Goal: Task Accomplishment & Management: Complete application form

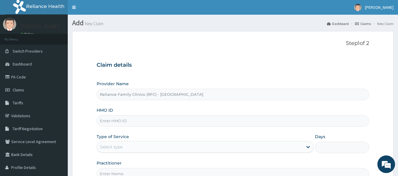
click at [226, 120] on input "HMO ID" at bounding box center [233, 120] width 273 height 11
paste input "ALV/10005/A"
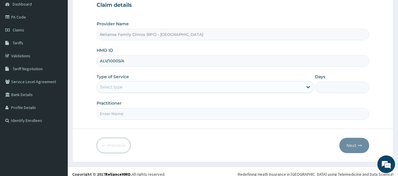
scroll to position [60, 0]
type input "ALV/10005/A"
click at [192, 80] on div "Type of Service Select type" at bounding box center [205, 83] width 217 height 19
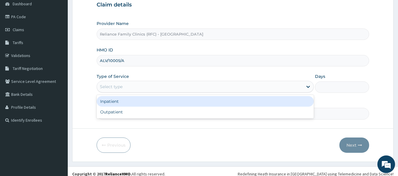
click at [181, 91] on div "Select type" at bounding box center [200, 86] width 206 height 9
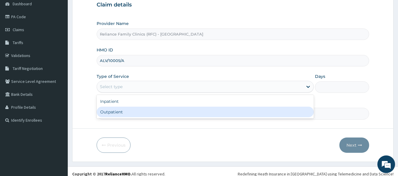
click at [166, 108] on div "Outpatient" at bounding box center [205, 112] width 217 height 11
type input "1"
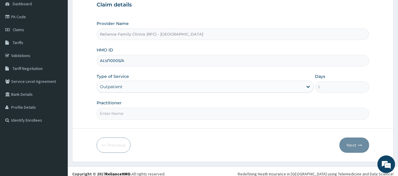
click at [166, 108] on input "Practitioner" at bounding box center [233, 113] width 273 height 11
type input "LOCUM"
click at [356, 141] on button "Next" at bounding box center [354, 145] width 30 height 15
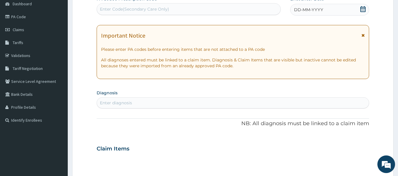
scroll to position [29, 0]
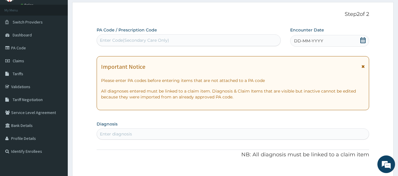
click at [312, 42] on span "DD-MM-YYYY" at bounding box center [308, 41] width 29 height 6
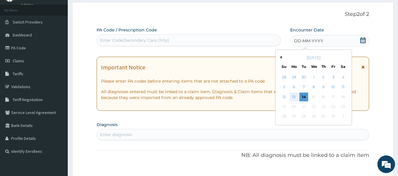
click at [296, 96] on div "13" at bounding box center [293, 97] width 9 height 9
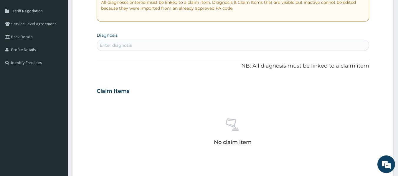
scroll to position [129, 0]
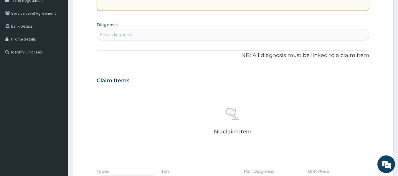
click at [136, 35] on div "Enter diagnosis" at bounding box center [233, 34] width 272 height 9
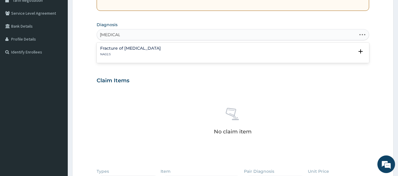
type input "MALARIA"
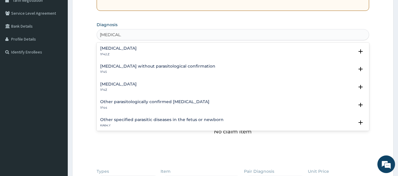
click at [121, 87] on div "Malaria, unspecified 1F4Z" at bounding box center [118, 87] width 37 height 10
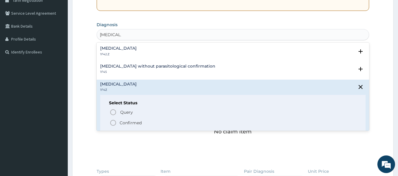
click at [116, 124] on icon "status option filled" at bounding box center [113, 123] width 7 height 7
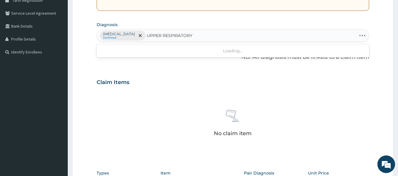
type input "UPPER RESPIRATORY"
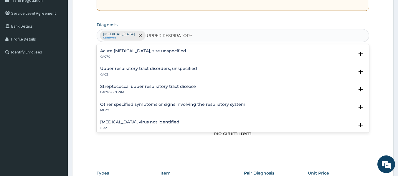
scroll to position [0, 0]
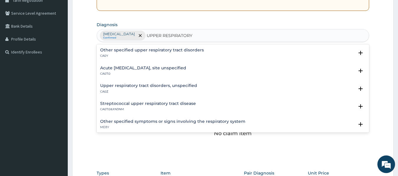
click at [158, 86] on h4 "Upper respiratory tract disorders, unspecified" at bounding box center [148, 86] width 97 height 4
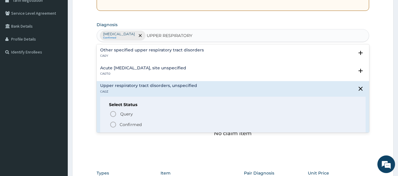
click at [114, 125] on icon "status option filled" at bounding box center [113, 124] width 7 height 7
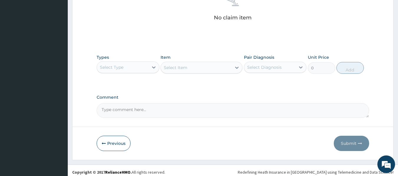
scroll to position [245, 0]
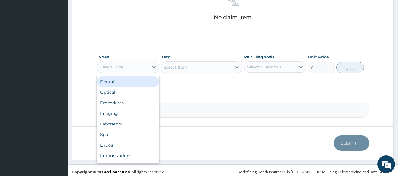
click at [143, 66] on div "Select Type" at bounding box center [123, 66] width 52 height 9
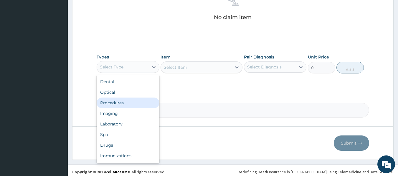
click at [127, 103] on div "Procedures" at bounding box center [128, 103] width 63 height 11
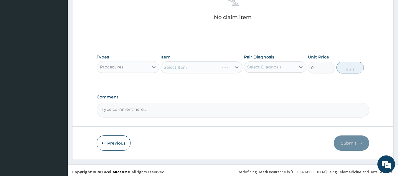
click at [198, 71] on div "Select Item" at bounding box center [202, 68] width 82 height 12
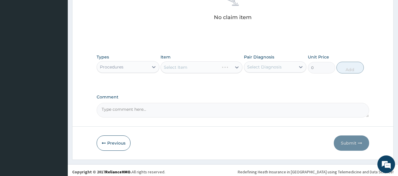
click at [198, 71] on div "Select Item" at bounding box center [202, 68] width 82 height 12
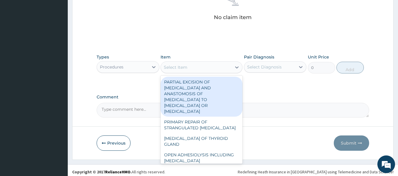
click at [198, 71] on div "Select Item" at bounding box center [196, 67] width 71 height 9
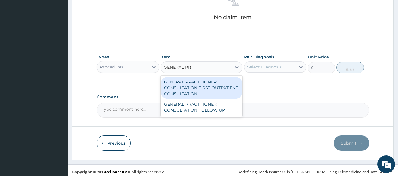
type input "GENERAL PRA"
click at [206, 84] on div "GENERAL PRACTITIONER CONSULTATION FIRST OUTPATIENT CONSULTATION" at bounding box center [202, 88] width 82 height 22
type input "3370.125"
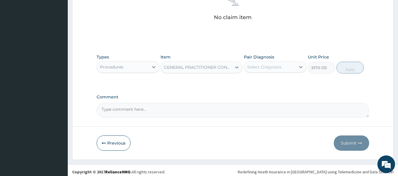
click at [258, 67] on div "Select Diagnosis" at bounding box center [264, 67] width 34 height 6
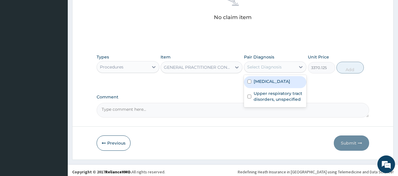
click at [264, 79] on label "Malaria, unspecified" at bounding box center [272, 82] width 37 height 6
checkbox input "true"
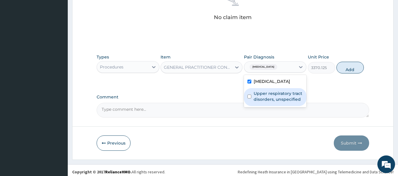
click at [277, 94] on label "Upper respiratory tract disorders, unspecified" at bounding box center [278, 97] width 49 height 12
checkbox input "true"
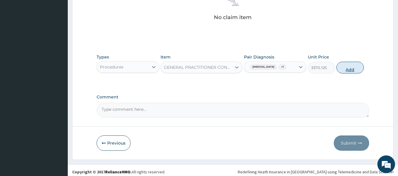
click at [345, 69] on button "Add" at bounding box center [349, 68] width 27 height 12
type input "0"
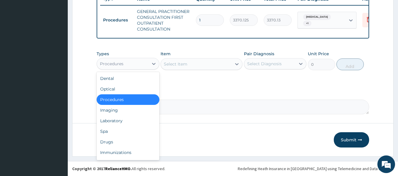
click at [120, 64] on div "Procedures" at bounding box center [112, 64] width 24 height 6
click at [118, 122] on div "Laboratory" at bounding box center [128, 121] width 63 height 11
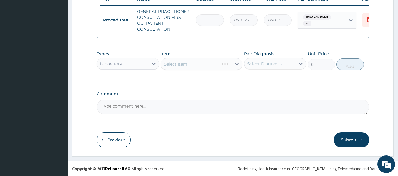
click at [211, 66] on div "Select Item" at bounding box center [202, 64] width 82 height 12
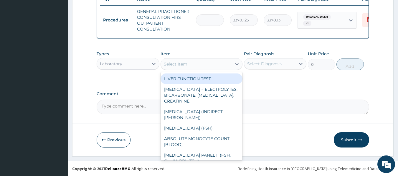
click at [211, 66] on div "Select Item" at bounding box center [196, 63] width 71 height 9
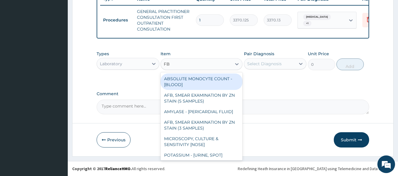
type input "FBC"
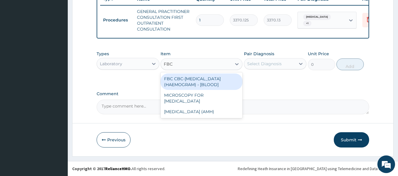
click at [212, 81] on div "FBC CBC-COMPLETE BLOOD COUNT (HAEMOGRAM) - [BLOOD]" at bounding box center [202, 82] width 82 height 16
type input "4085"
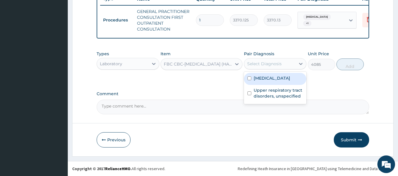
click at [254, 63] on div "Select Diagnosis" at bounding box center [264, 64] width 34 height 6
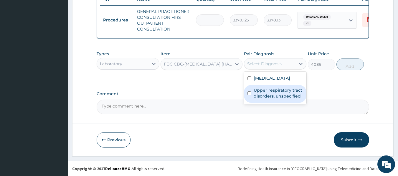
click at [272, 91] on label "Upper respiratory tract disorders, unspecified" at bounding box center [278, 93] width 49 height 12
checkbox input "true"
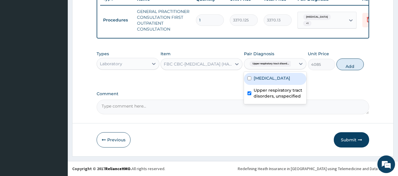
click at [271, 84] on div "Malaria, unspecified" at bounding box center [275, 79] width 63 height 12
checkbox input "true"
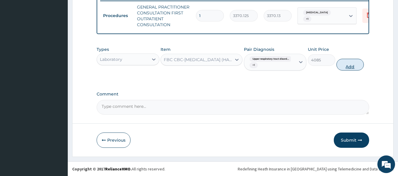
click at [354, 71] on button "Add" at bounding box center [349, 65] width 27 height 12
type input "0"
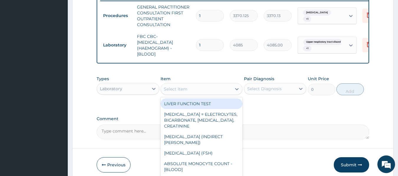
click at [219, 93] on div "Select Item" at bounding box center [196, 89] width 71 height 9
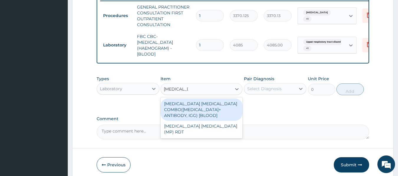
type input "MALARIA PA"
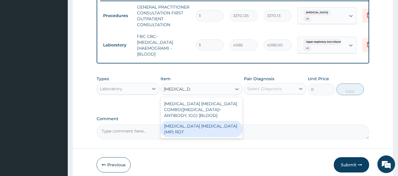
click at [222, 128] on div "MALARIA PARASITE (MP) RDT" at bounding box center [202, 129] width 82 height 16
type input "1531.875"
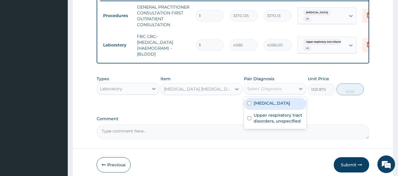
click at [277, 92] on div "Select Diagnosis" at bounding box center [264, 89] width 34 height 6
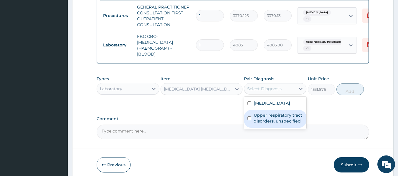
click at [280, 118] on label "Upper respiratory tract disorders, unspecified" at bounding box center [278, 118] width 49 height 12
checkbox input "true"
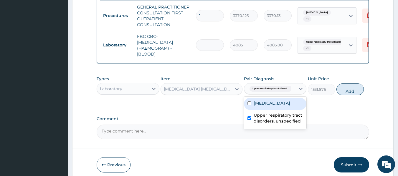
click at [274, 104] on div "Malaria, unspecified" at bounding box center [275, 104] width 63 height 12
checkbox input "true"
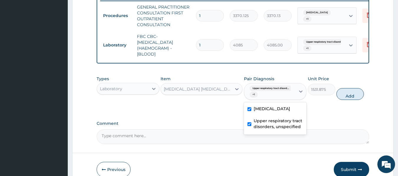
click at [273, 130] on label "Upper respiratory tract disorders, unspecified" at bounding box center [278, 124] width 49 height 12
checkbox input "false"
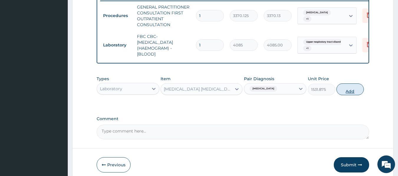
click at [339, 94] on button "Add" at bounding box center [349, 90] width 27 height 12
type input "0"
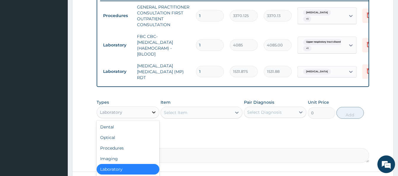
click at [149, 113] on div at bounding box center [153, 112] width 11 height 11
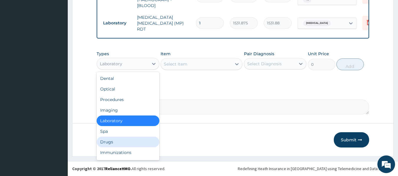
click at [130, 141] on div "Drugs" at bounding box center [128, 142] width 63 height 11
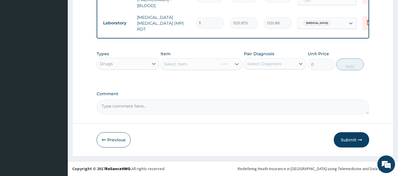
click at [204, 62] on div "Select Item" at bounding box center [202, 64] width 82 height 12
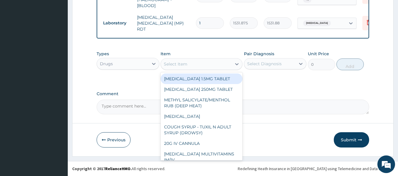
click at [204, 62] on div "Select Item" at bounding box center [196, 63] width 71 height 9
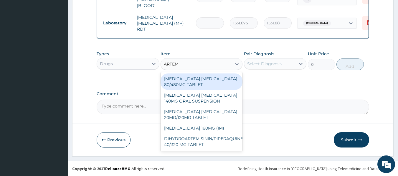
type input "ARTEME"
click at [200, 80] on div "ARTEMETHER LUMEFANTRINE 80/480MG TABLET" at bounding box center [202, 82] width 82 height 16
type input "450"
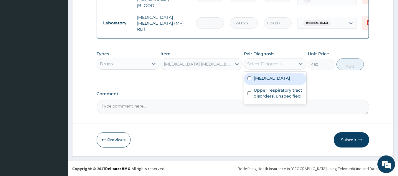
click at [263, 66] on div "Select Diagnosis" at bounding box center [264, 64] width 34 height 6
click at [271, 82] on div "Malaria, unspecified" at bounding box center [275, 79] width 63 height 12
checkbox input "true"
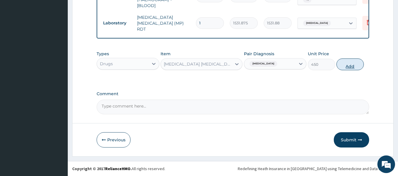
click at [348, 60] on button "Add" at bounding box center [349, 65] width 27 height 12
type input "0"
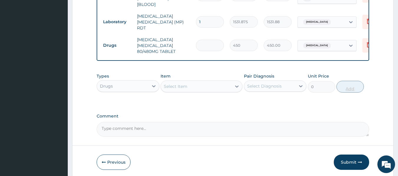
type input "0.00"
type input "6"
type input "2700.00"
type input "6"
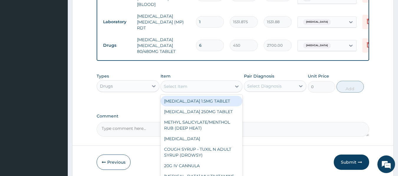
click at [213, 90] on div "Select Item" at bounding box center [196, 86] width 71 height 9
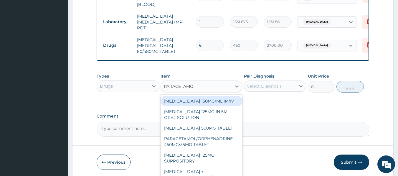
type input "PARACETAMOL"
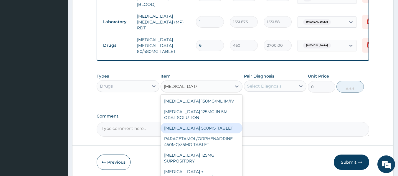
click at [214, 128] on div "PARACETAMOL 500MG TABLET" at bounding box center [202, 128] width 82 height 11
type input "30"
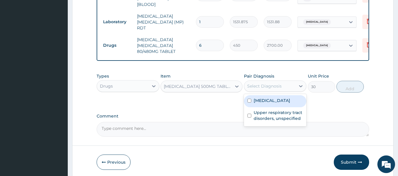
click at [265, 89] on div "Select Diagnosis" at bounding box center [264, 86] width 34 height 6
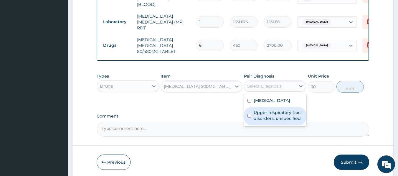
click at [270, 109] on div "Upper respiratory tract disorders, unspecified" at bounding box center [275, 116] width 63 height 18
checkbox input "true"
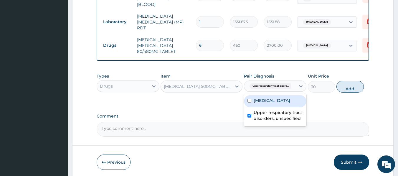
click at [272, 103] on label "Malaria, unspecified" at bounding box center [272, 101] width 37 height 6
checkbox input "true"
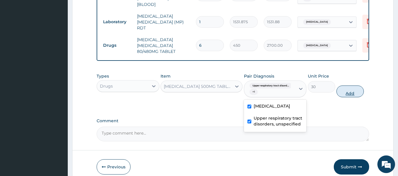
click at [344, 95] on button "Add" at bounding box center [349, 92] width 27 height 12
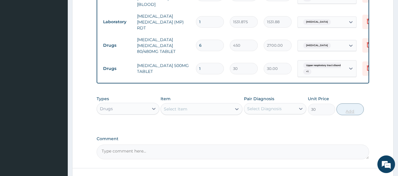
type input "0"
type input "18"
type input "540.00"
type input "18"
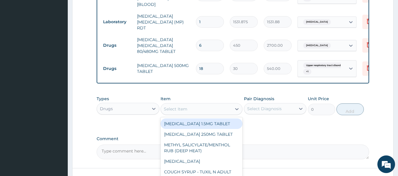
click at [178, 109] on div "Select Item" at bounding box center [176, 109] width 24 height 6
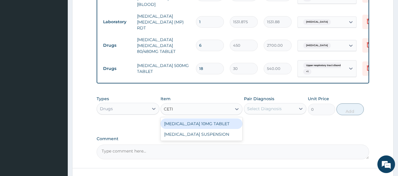
type input "CETIR"
click at [222, 128] on div "CETIRIZINE 10MG TABLET" at bounding box center [202, 124] width 82 height 11
type input "115"
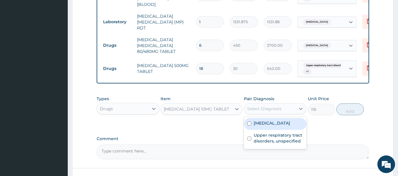
click at [278, 107] on div "Select Diagnosis" at bounding box center [270, 108] width 52 height 9
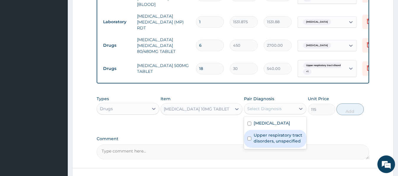
click at [285, 137] on label "Upper respiratory tract disorders, unspecified" at bounding box center [278, 139] width 49 height 12
checkbox input "true"
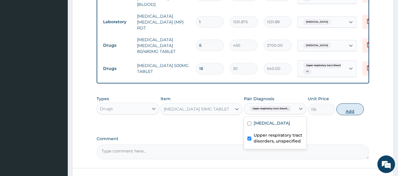
click at [355, 114] on button "Add" at bounding box center [349, 110] width 27 height 12
type input "0"
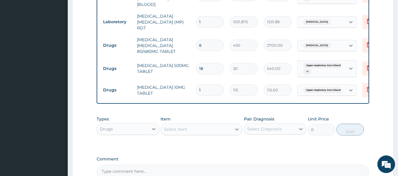
type input "0.00"
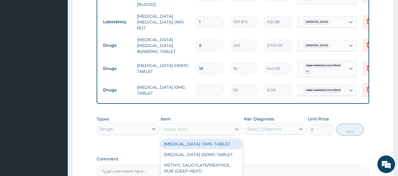
click at [191, 130] on div "Select Item" at bounding box center [196, 129] width 71 height 9
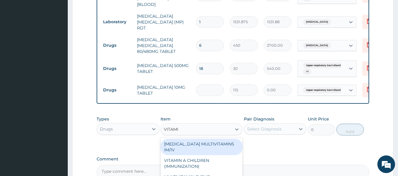
type input "VITAMIN"
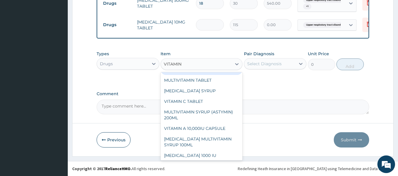
scroll to position [70, 0]
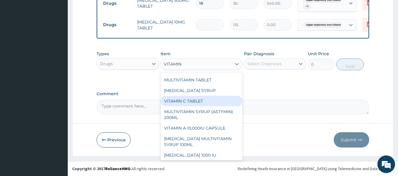
click at [185, 106] on div "VITAMIN C TABLET" at bounding box center [202, 101] width 82 height 11
type input "20"
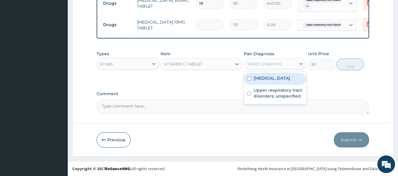
click at [276, 61] on div "Select Diagnosis" at bounding box center [264, 64] width 34 height 6
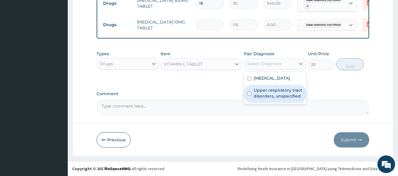
click at [292, 96] on label "Upper respiratory tract disorders, unspecified" at bounding box center [278, 93] width 49 height 12
checkbox input "true"
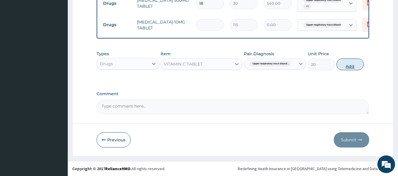
click at [352, 64] on button "Add" at bounding box center [349, 65] width 27 height 12
type input "0"
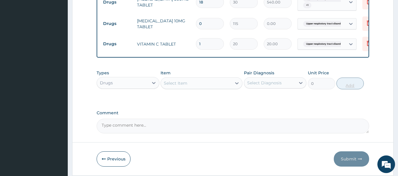
type input "0.00"
type input "3"
type input "60.00"
type input "30"
type input "600.00"
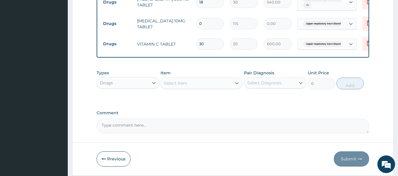
type input "30"
click at [210, 24] on input "0" at bounding box center [210, 23] width 28 height 11
type input "5"
type input "575.00"
type input "5"
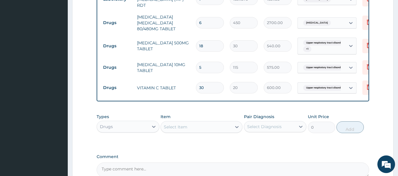
scroll to position [307, 0]
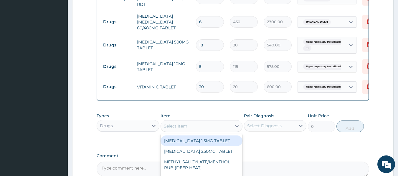
click at [203, 130] on div "Select Item" at bounding box center [196, 126] width 71 height 9
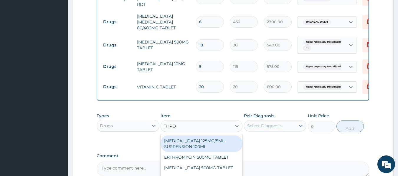
type input "THROA"
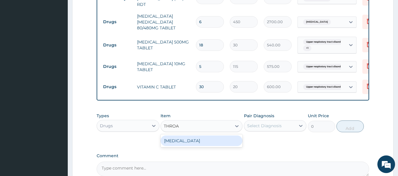
click at [207, 144] on div "THROAT LOZENGE" at bounding box center [202, 141] width 82 height 11
type input "96"
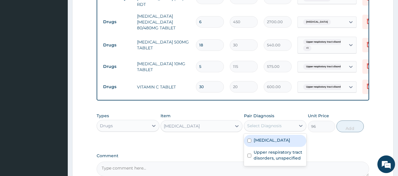
click at [279, 128] on div "Select Diagnosis" at bounding box center [264, 126] width 34 height 6
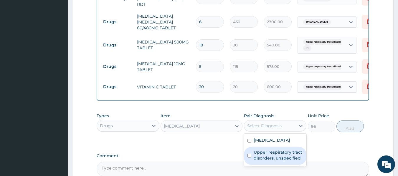
click at [265, 155] on label "Upper respiratory tract disorders, unspecified" at bounding box center [278, 156] width 49 height 12
checkbox input "true"
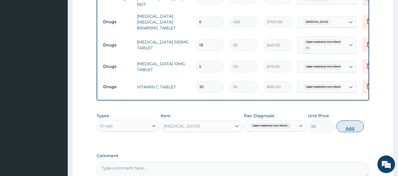
click at [344, 128] on button "Add" at bounding box center [349, 127] width 27 height 12
type input "0"
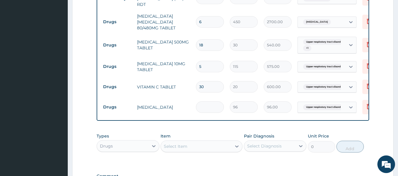
type input "0.00"
type input "6"
type input "576.00"
type input "6"
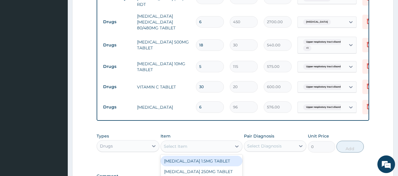
click at [202, 149] on div "Select Item" at bounding box center [196, 146] width 71 height 9
type input "TUXIL"
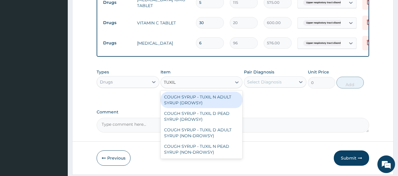
scroll to position [372, 0]
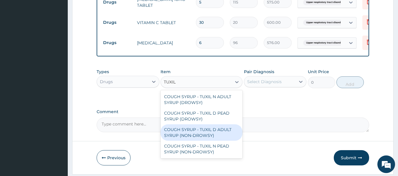
click at [205, 133] on div "COUGH SYRUP - TUXIL D ADULT SYRUP (NON-DROWSY)" at bounding box center [202, 133] width 82 height 16
type input "2000"
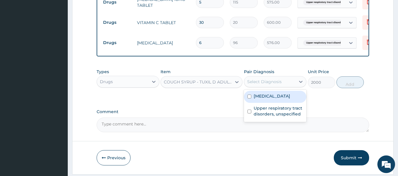
click at [291, 79] on div "Select Diagnosis" at bounding box center [270, 81] width 52 height 9
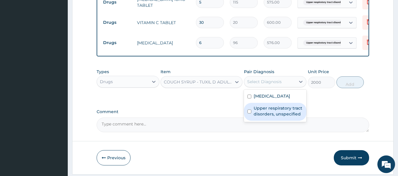
click at [275, 119] on div "Upper respiratory tract disorders, unspecified" at bounding box center [275, 112] width 63 height 18
checkbox input "true"
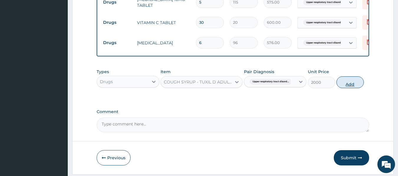
click at [349, 83] on button "Add" at bounding box center [349, 83] width 27 height 12
type input "0"
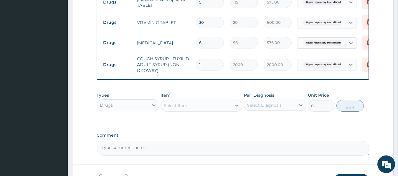
scroll to position [414, 0]
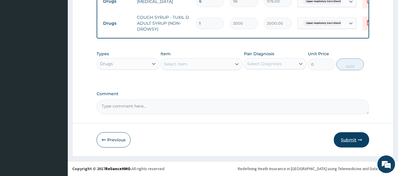
click at [355, 138] on button "Submit" at bounding box center [351, 140] width 35 height 15
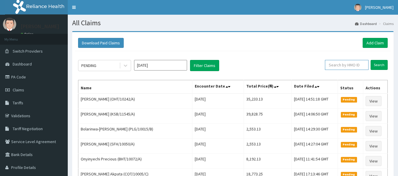
click at [340, 66] on input "text" at bounding box center [347, 65] width 44 height 10
paste input "ALV/10005/A"
type input "ALV/10005/A"
click at [382, 63] on input "Search" at bounding box center [378, 65] width 17 height 10
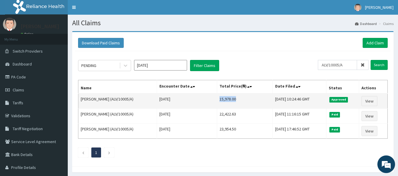
drag, startPoint x: 223, startPoint y: 99, endPoint x: 245, endPoint y: 95, distance: 22.5
click at [245, 95] on td "15,978.00" at bounding box center [245, 101] width 56 height 15
copy td "15,978.00"
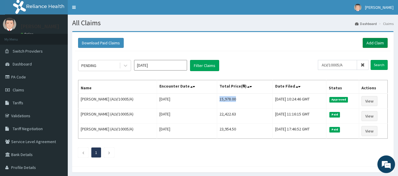
click at [371, 43] on link "Add Claim" at bounding box center [375, 43] width 25 height 10
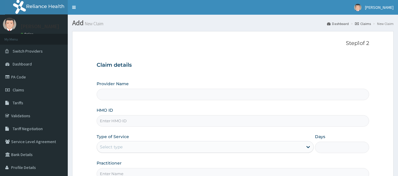
click at [176, 121] on input "HMO ID" at bounding box center [233, 120] width 273 height 11
paste input "SNL/10211/A"
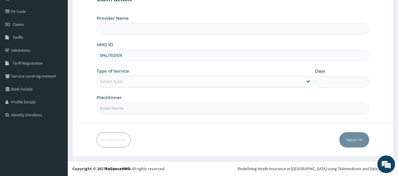
type input "SNL/10211/A"
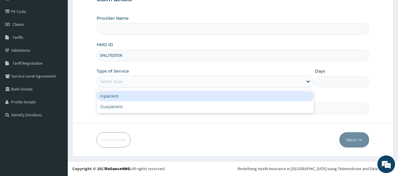
click at [164, 87] on div "Select type" at bounding box center [205, 82] width 217 height 12
type input "Reliance Family Clinics (RFC) - Lekki"
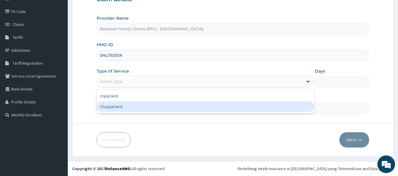
drag, startPoint x: 162, startPoint y: 100, endPoint x: 166, endPoint y: 107, distance: 7.5
click at [166, 107] on div "Inpatient Outpatient" at bounding box center [205, 102] width 217 height 24
click at [166, 107] on div "Outpatient" at bounding box center [205, 107] width 217 height 11
type input "1"
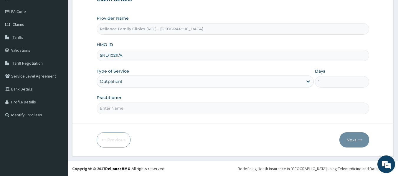
click at [166, 107] on input "Practitioner" at bounding box center [233, 108] width 273 height 11
type input "LOCUM"
click at [354, 133] on button "Next" at bounding box center [354, 140] width 30 height 15
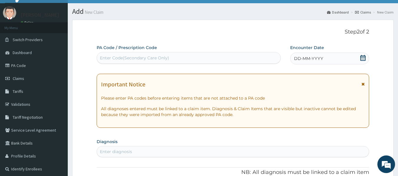
scroll to position [0, 0]
click at [320, 61] on span "DD-MM-YYYY" at bounding box center [308, 59] width 29 height 6
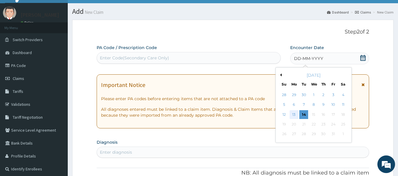
click at [296, 114] on div "13" at bounding box center [293, 114] width 9 height 9
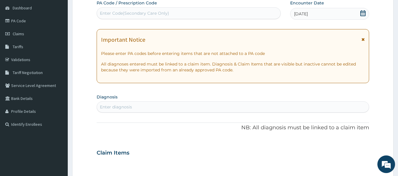
scroll to position [57, 0]
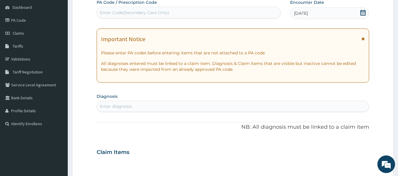
click at [191, 111] on div "Enter diagnosis" at bounding box center [233, 106] width 272 height 9
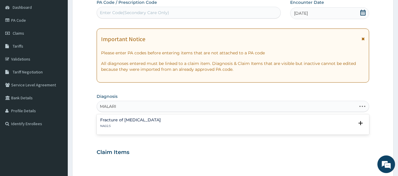
type input "[MEDICAL_DATA]"
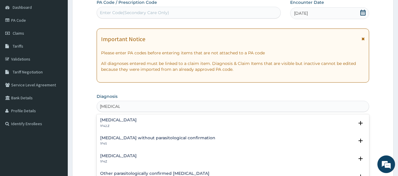
click at [137, 155] on h4 "[MEDICAL_DATA]" at bounding box center [118, 156] width 37 height 4
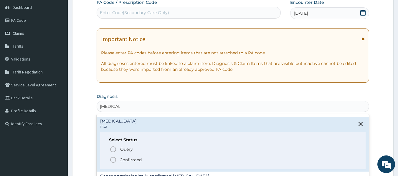
scroll to position [35, 0]
click at [113, 161] on icon "status option filled" at bounding box center [113, 159] width 7 height 7
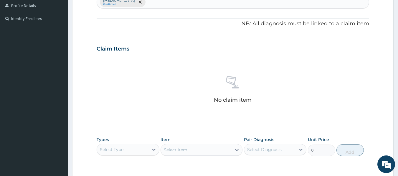
scroll to position [166, 0]
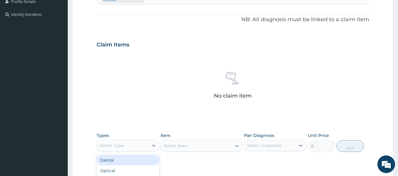
click at [119, 147] on div "Select Type" at bounding box center [112, 146] width 24 height 6
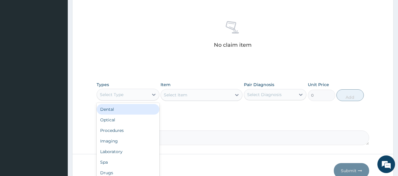
scroll to position [221, 0]
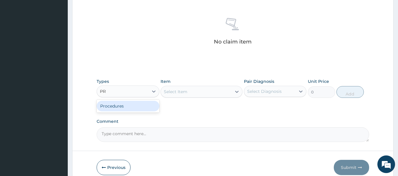
type input "PRO"
click at [150, 111] on div "Procedures" at bounding box center [128, 106] width 63 height 11
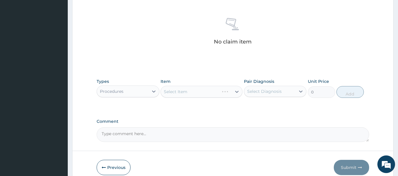
click at [192, 97] on div "Select Item" at bounding box center [202, 92] width 82 height 12
click at [201, 92] on div "Select Item" at bounding box center [202, 92] width 82 height 12
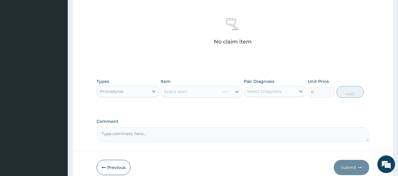
click at [201, 92] on div "Select Item" at bounding box center [202, 92] width 82 height 12
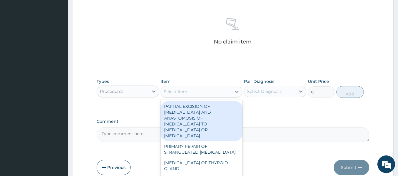
click at [201, 92] on div "Select Item" at bounding box center [196, 91] width 71 height 9
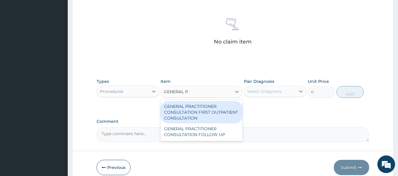
type input "GENERAL PR"
click at [216, 117] on div "GENERAL PRACTITIONER CONSULTATION FIRST OUTPATIENT CONSULTATION" at bounding box center [202, 112] width 82 height 22
type input "3370.125"
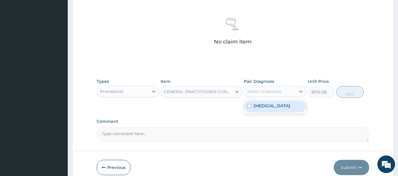
click at [277, 89] on div "Select Diagnosis" at bounding box center [264, 92] width 34 height 6
click at [270, 105] on label "Malaria, unspecified" at bounding box center [272, 106] width 37 height 6
checkbox input "true"
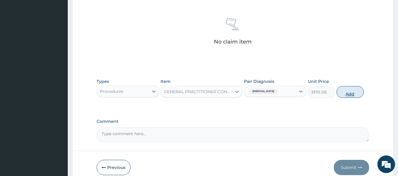
click at [346, 95] on button "Add" at bounding box center [349, 92] width 27 height 12
type input "0"
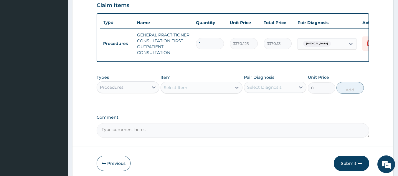
scroll to position [234, 0]
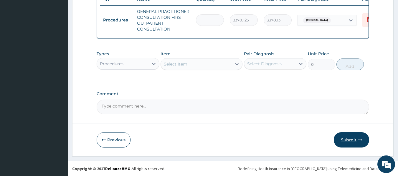
click at [349, 139] on button "Submit" at bounding box center [351, 140] width 35 height 15
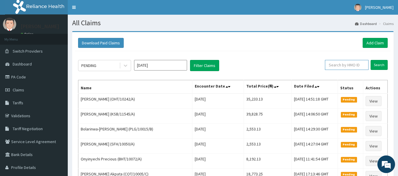
click at [350, 61] on input "text" at bounding box center [347, 65] width 44 height 10
paste input "SNL/10211/A"
type input "SNL/10211/A"
click at [382, 65] on input "Search" at bounding box center [378, 65] width 17 height 10
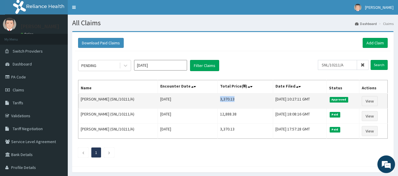
drag, startPoint x: 210, startPoint y: 100, endPoint x: 226, endPoint y: 99, distance: 16.6
click at [226, 99] on td "3,370.13" at bounding box center [245, 101] width 55 height 15
copy td "3,370.13"
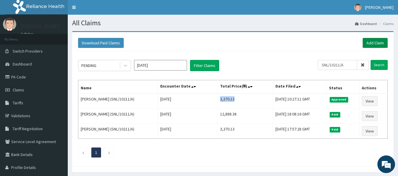
click at [373, 44] on link "Add Claim" at bounding box center [375, 43] width 25 height 10
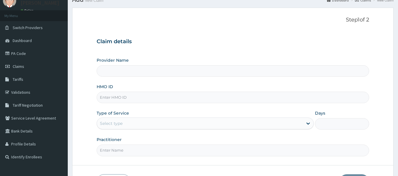
scroll to position [26, 0]
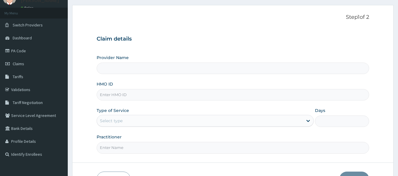
click at [196, 94] on input "HMO ID" at bounding box center [233, 94] width 273 height 11
paste input "WEE/10007/A"
type input "WEE/10007/A"
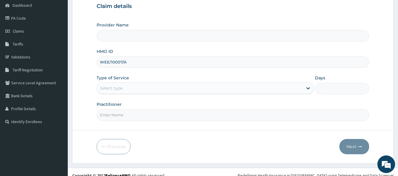
type input "Reliance Family Clinics (RFC) - [GEOGRAPHIC_DATA]"
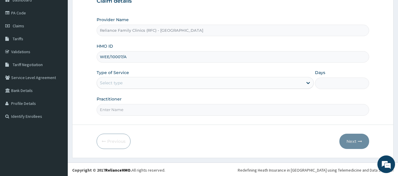
scroll to position [64, 0]
type input "WEE/10007/A"
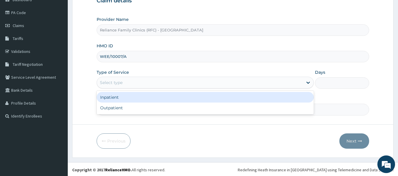
click at [184, 78] on div "Select type" at bounding box center [200, 82] width 206 height 9
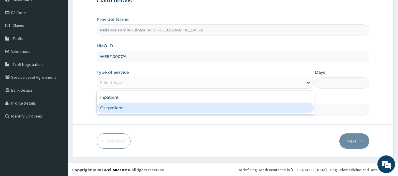
click at [168, 105] on div "Outpatient" at bounding box center [205, 108] width 217 height 11
type input "1"
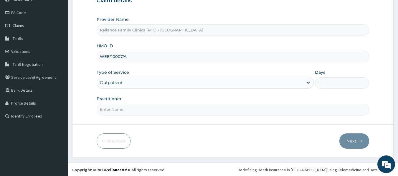
click at [168, 105] on input "Practitioner" at bounding box center [233, 109] width 273 height 11
type input "LOCUM"
click at [349, 139] on button "Next" at bounding box center [354, 141] width 30 height 15
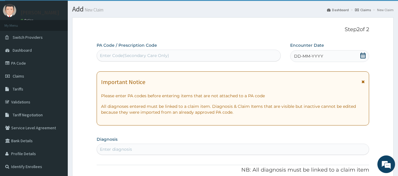
scroll to position [13, 0]
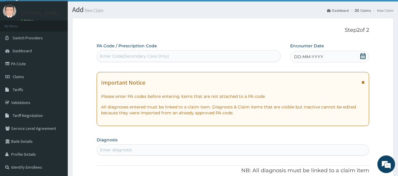
click at [324, 54] on div "DD-MM-YYYY" at bounding box center [329, 57] width 79 height 12
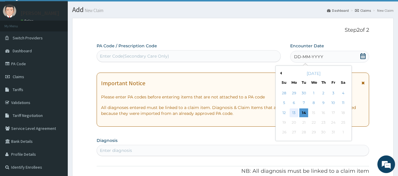
scroll to position [0, 0]
click at [293, 112] on div "13" at bounding box center [293, 113] width 9 height 9
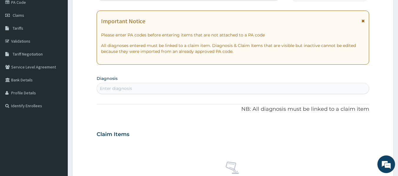
scroll to position [75, 0]
click at [173, 84] on div "Enter diagnosis" at bounding box center [233, 87] width 272 height 9
type input "MALARIA"
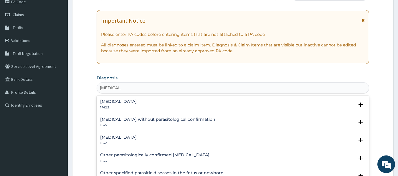
click at [117, 137] on h4 "Malaria, unspecified" at bounding box center [118, 137] width 37 height 4
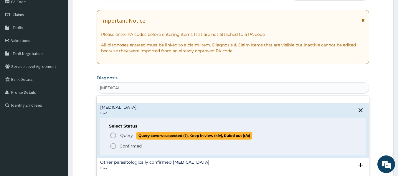
scroll to position [30, 0]
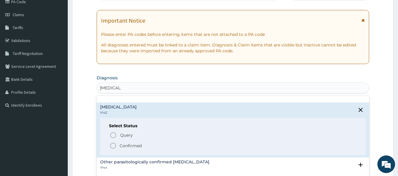
click at [115, 145] on circle "status option filled" at bounding box center [112, 145] width 5 height 5
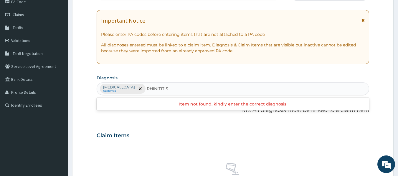
type input "RHINITITIS"
type input "RHINITIS"
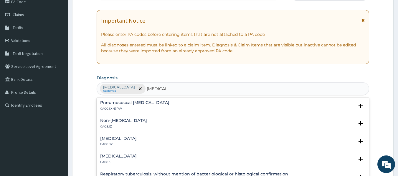
scroll to position [90, 0]
click at [179, 139] on div "Allergic rhinitis, unspecified CA08.0Z" at bounding box center [233, 141] width 266 height 10
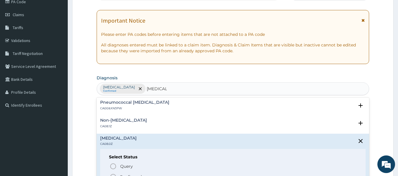
scroll to position [107, 0]
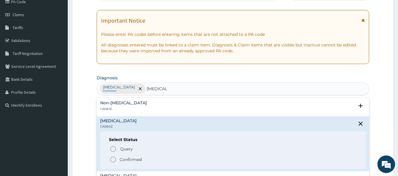
click at [113, 159] on icon "status option filled" at bounding box center [113, 159] width 7 height 7
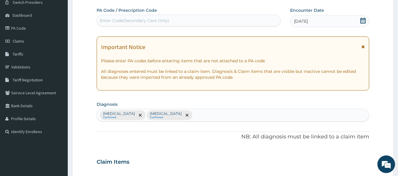
scroll to position [49, 0]
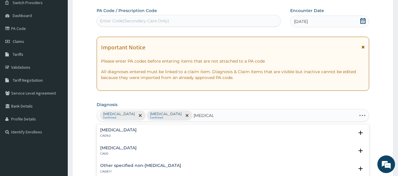
type input "RHINITIS"
click at [105, 132] on h4 "Chronic rhinitis" at bounding box center [118, 130] width 37 height 4
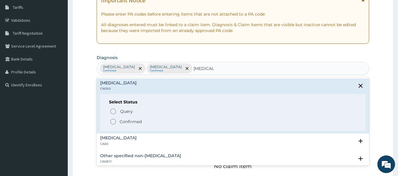
scroll to position [96, 0]
click at [115, 124] on icon "status option filled" at bounding box center [113, 121] width 7 height 7
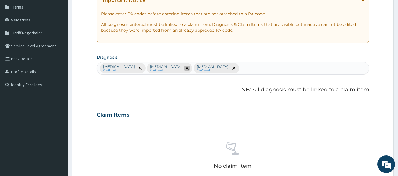
click at [188, 70] on icon "remove selection option" at bounding box center [187, 68] width 3 height 3
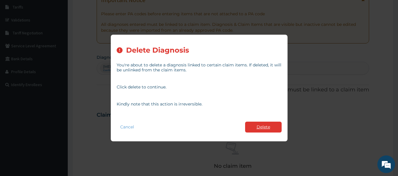
click at [254, 123] on button "Delete" at bounding box center [263, 127] width 37 height 11
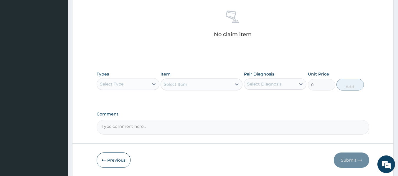
scroll to position [229, 0]
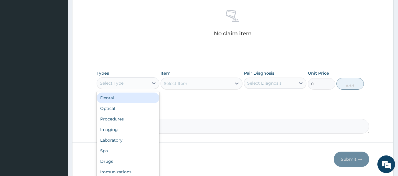
click at [145, 81] on div "Select Type" at bounding box center [123, 83] width 52 height 9
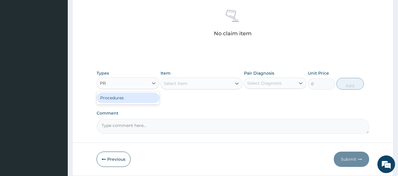
type input "PRO"
click at [139, 94] on div "Procedures" at bounding box center [128, 98] width 63 height 11
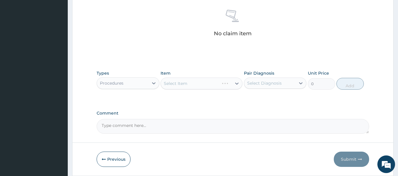
click at [204, 82] on div "Select Item" at bounding box center [202, 84] width 82 height 12
click at [211, 87] on div "Select Item" at bounding box center [202, 84] width 82 height 12
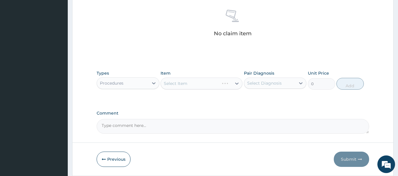
click at [217, 87] on div "Select Item" at bounding box center [202, 84] width 82 height 12
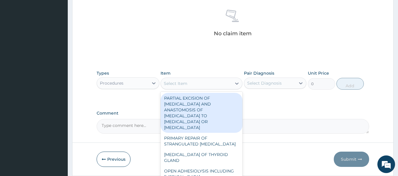
click at [217, 87] on div "Select Item" at bounding box center [196, 83] width 71 height 9
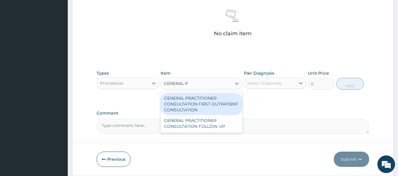
type input "GENERAL PR"
click at [221, 103] on div "GENERAL PRACTITIONER CONSULTATION FIRST OUTPATIENT CONSULTATION" at bounding box center [202, 104] width 82 height 22
type input "3370.125"
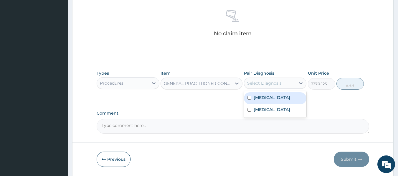
click at [280, 88] on div "Select Diagnosis" at bounding box center [270, 83] width 52 height 9
click at [275, 99] on label "Malaria, unspecified" at bounding box center [272, 98] width 37 height 6
checkbox input "true"
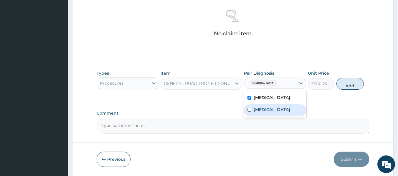
click at [276, 109] on label "Chronic rhinitis" at bounding box center [272, 110] width 37 height 6
checkbox input "true"
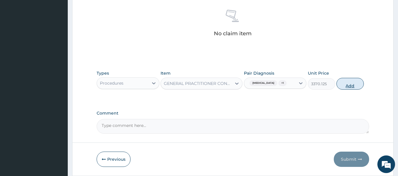
click at [346, 84] on button "Add" at bounding box center [349, 84] width 27 height 12
type input "0"
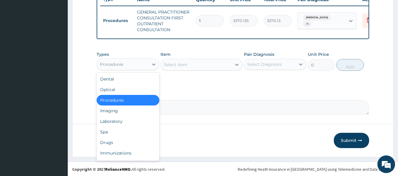
click at [144, 69] on div "Procedures" at bounding box center [123, 64] width 52 height 9
click at [142, 69] on div "Procedures" at bounding box center [123, 64] width 52 height 9
click at [121, 127] on div "Laboratory" at bounding box center [128, 121] width 63 height 11
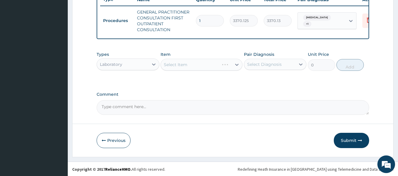
click at [204, 71] on div "Select Item" at bounding box center [202, 65] width 82 height 12
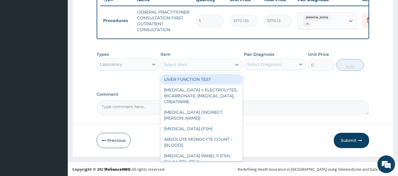
click at [204, 70] on div "Select Item" at bounding box center [196, 64] width 71 height 9
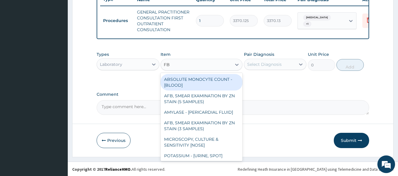
type input "FBC"
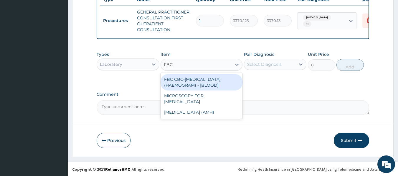
click at [213, 86] on div "FBC CBC-COMPLETE BLOOD COUNT (HAEMOGRAM) - [BLOOD]" at bounding box center [202, 82] width 82 height 16
type input "4085"
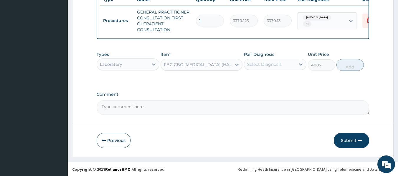
click at [273, 62] on div "Pair Diagnosis Select Diagnosis" at bounding box center [275, 61] width 63 height 19
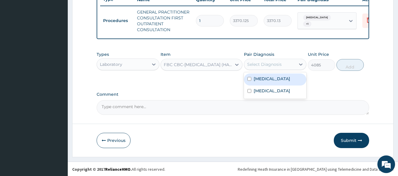
click at [273, 65] on div "Select Diagnosis" at bounding box center [270, 64] width 52 height 9
click at [267, 86] on div "Malaria, unspecified" at bounding box center [275, 80] width 63 height 12
checkbox input "true"
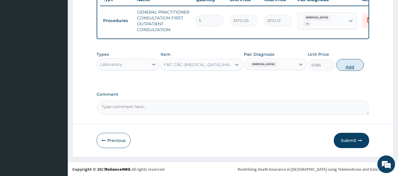
click at [355, 67] on button "Add" at bounding box center [349, 65] width 27 height 12
type input "0"
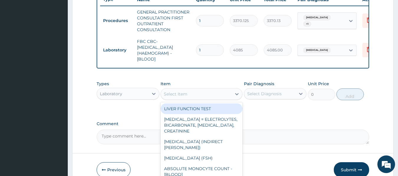
click at [184, 97] on div "Select Item" at bounding box center [176, 94] width 24 height 6
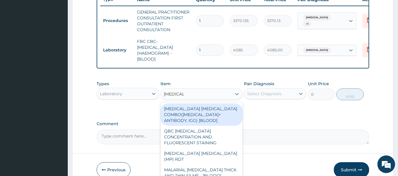
type input "MALARIA"
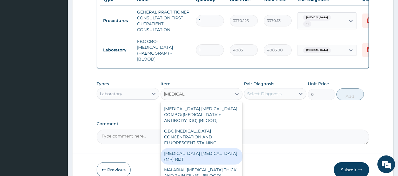
click at [219, 155] on div "MALARIA PARASITE (MP) RDT" at bounding box center [202, 156] width 82 height 16
type input "1531.875"
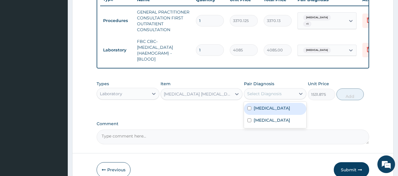
click at [269, 95] on div "Select Diagnosis" at bounding box center [264, 94] width 34 height 6
click at [276, 111] on label "Malaria, unspecified" at bounding box center [272, 108] width 37 height 6
checkbox input "true"
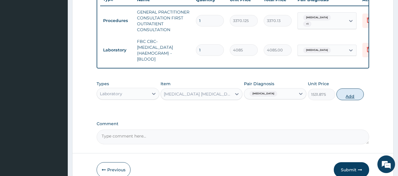
click at [341, 100] on button "Add" at bounding box center [349, 95] width 27 height 12
type input "0"
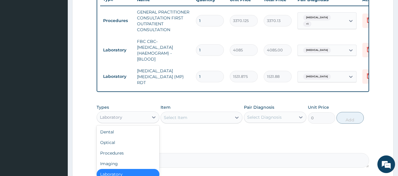
click at [140, 122] on div "Laboratory" at bounding box center [123, 117] width 52 height 9
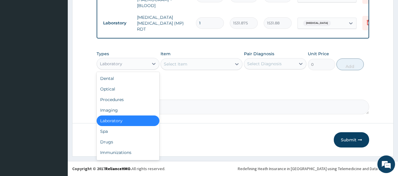
scroll to position [283, 0]
click at [102, 143] on div "Drugs" at bounding box center [128, 142] width 63 height 11
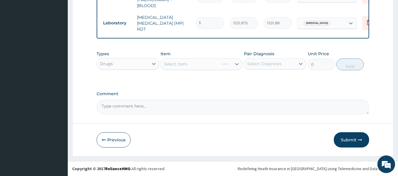
click at [209, 67] on div "Select Item" at bounding box center [202, 64] width 82 height 12
click at [190, 71] on div "Types Drugs Item Select Item Pair Diagnosis Select Diagnosis Unit Price 0 Add" at bounding box center [233, 60] width 273 height 25
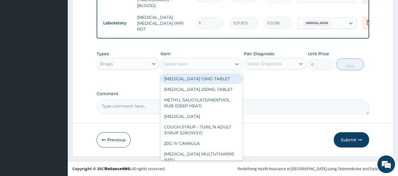
click at [190, 67] on div "Select Item" at bounding box center [196, 63] width 71 height 9
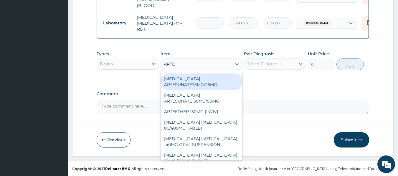
type input "ARTEME"
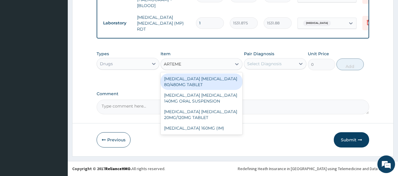
click at [198, 81] on div "ARTEMETHER LUMEFANTRINE 80/480MG TABLET" at bounding box center [202, 82] width 82 height 16
type input "450"
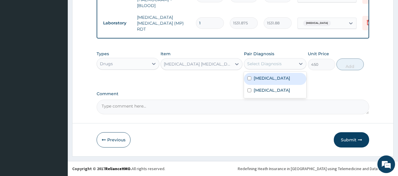
click at [273, 62] on div "Select Diagnosis" at bounding box center [264, 64] width 34 height 6
click at [273, 80] on label "Malaria, unspecified" at bounding box center [272, 78] width 37 height 6
checkbox input "true"
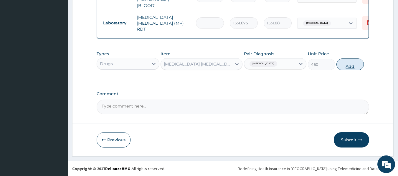
click at [346, 63] on button "Add" at bounding box center [349, 65] width 27 height 12
type input "0"
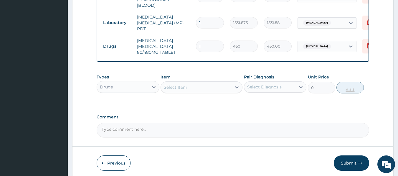
type input "0.00"
type input "6"
type input "2700.00"
type input "6"
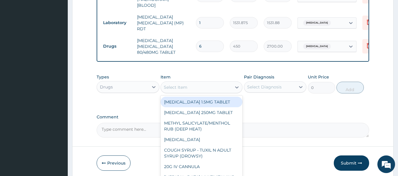
click at [209, 90] on div "Select Item" at bounding box center [196, 87] width 71 height 9
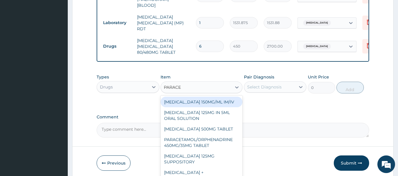
type input "PARACET"
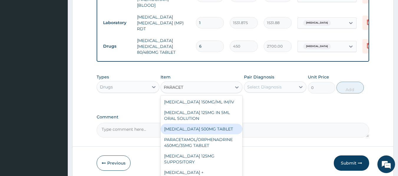
click at [210, 134] on div "PARACETAMOL 500MG TABLET" at bounding box center [202, 129] width 82 height 11
type input "30"
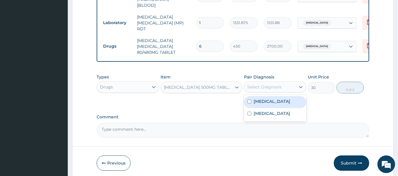
click at [277, 90] on div "Select Diagnosis" at bounding box center [264, 87] width 34 height 6
click at [281, 107] on div "Malaria, unspecified" at bounding box center [275, 102] width 63 height 12
checkbox input "true"
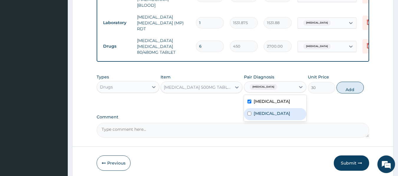
click at [280, 112] on label "Chronic rhinitis" at bounding box center [272, 114] width 37 height 6
checkbox input "true"
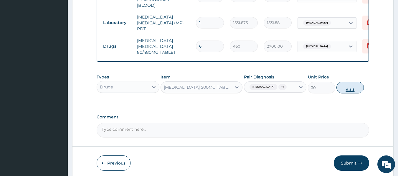
click at [350, 91] on button "Add" at bounding box center [349, 88] width 27 height 12
type input "0"
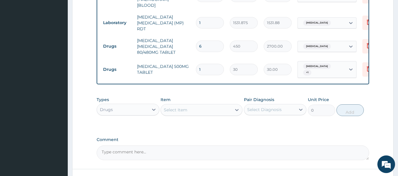
type input "18"
type input "540.00"
type input "18"
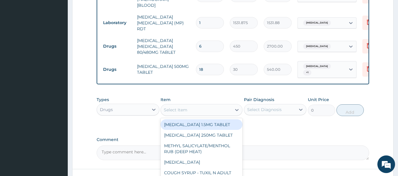
click at [192, 111] on div "Select Item" at bounding box center [196, 109] width 71 height 9
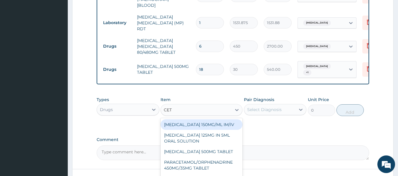
type input "CETI"
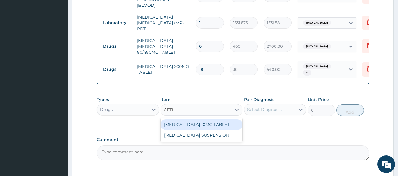
click at [198, 127] on div "CETIRIZINE 10MG TABLET" at bounding box center [202, 125] width 82 height 11
type input "115"
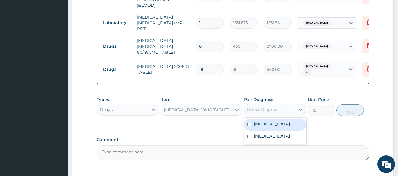
click at [260, 113] on div "Select Diagnosis" at bounding box center [264, 110] width 34 height 6
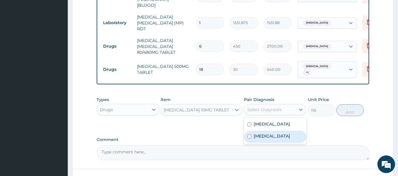
click at [273, 134] on div "Chronic rhinitis" at bounding box center [275, 137] width 63 height 12
checkbox input "true"
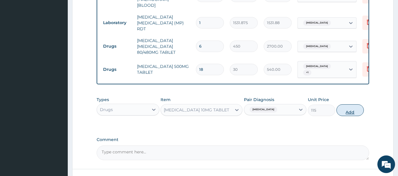
click at [341, 114] on button "Add" at bounding box center [349, 111] width 27 height 12
type input "0"
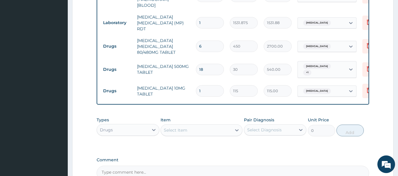
type input "0.00"
type input "5"
type input "575.00"
type input "5"
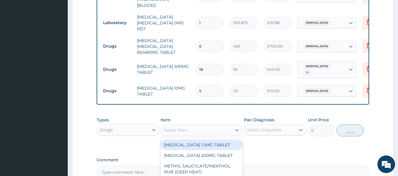
click at [188, 132] on div "Select Item" at bounding box center [196, 130] width 71 height 9
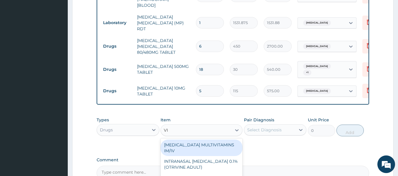
type input "VIT"
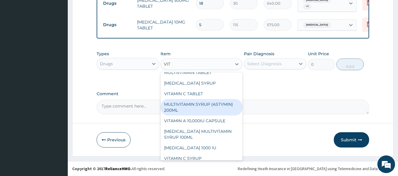
scroll to position [78, 0]
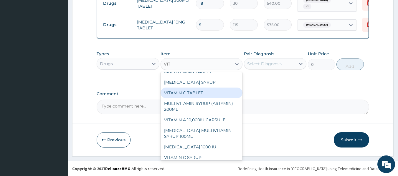
click at [191, 98] on div "VITAMIN C TABLET" at bounding box center [202, 93] width 82 height 11
type input "20"
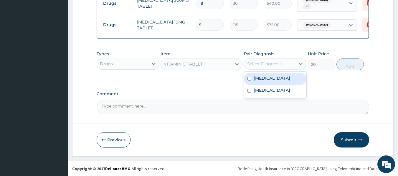
click at [278, 66] on div "Select Diagnosis" at bounding box center [264, 64] width 34 height 6
click at [279, 82] on div "Malaria, unspecified" at bounding box center [275, 79] width 63 height 12
checkbox input "true"
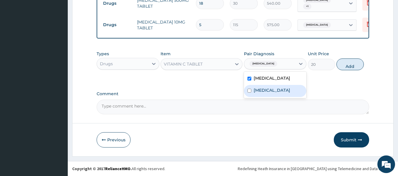
click at [274, 90] on label "Chronic rhinitis" at bounding box center [272, 90] width 37 height 6
checkbox input "true"
click at [283, 73] on div "Malaria, unspecified" at bounding box center [275, 79] width 63 height 12
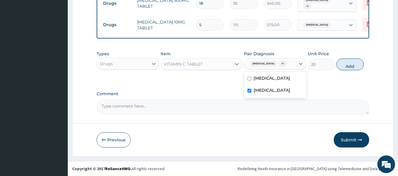
checkbox input "false"
click at [352, 62] on button "Add" at bounding box center [349, 65] width 27 height 12
type input "0"
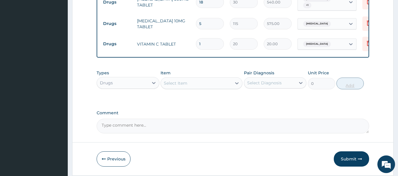
type input "0.00"
type input "1"
type input "20.00"
type input "18"
type input "360.00"
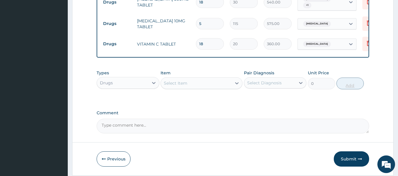
type input "1"
type input "20.00"
type input "0.00"
type input "3"
type input "60.00"
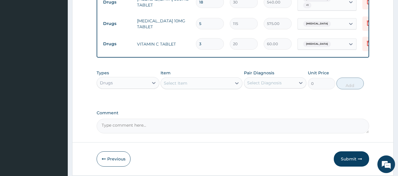
type input "30"
type input "600.00"
type input "30"
click at [359, 158] on icon "button" at bounding box center [360, 159] width 4 height 4
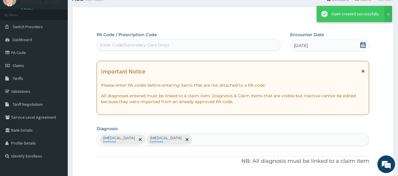
scroll to position [350, 0]
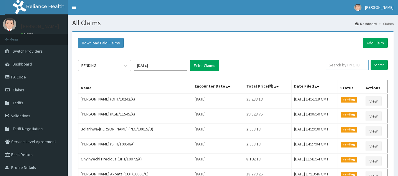
click at [347, 63] on input "text" at bounding box center [347, 65] width 44 height 10
paste input "WEE/10007/A"
type input "WEE/10007/A"
click at [380, 65] on input "Search" at bounding box center [378, 65] width 17 height 10
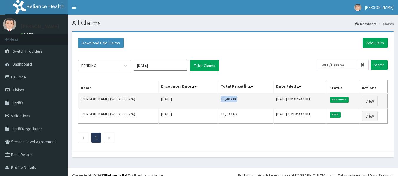
drag, startPoint x: 208, startPoint y: 100, endPoint x: 231, endPoint y: 100, distance: 23.0
click at [231, 100] on td "13,402.00" at bounding box center [245, 101] width 55 height 15
copy td "13,402.00"
